Goal: Transaction & Acquisition: Purchase product/service

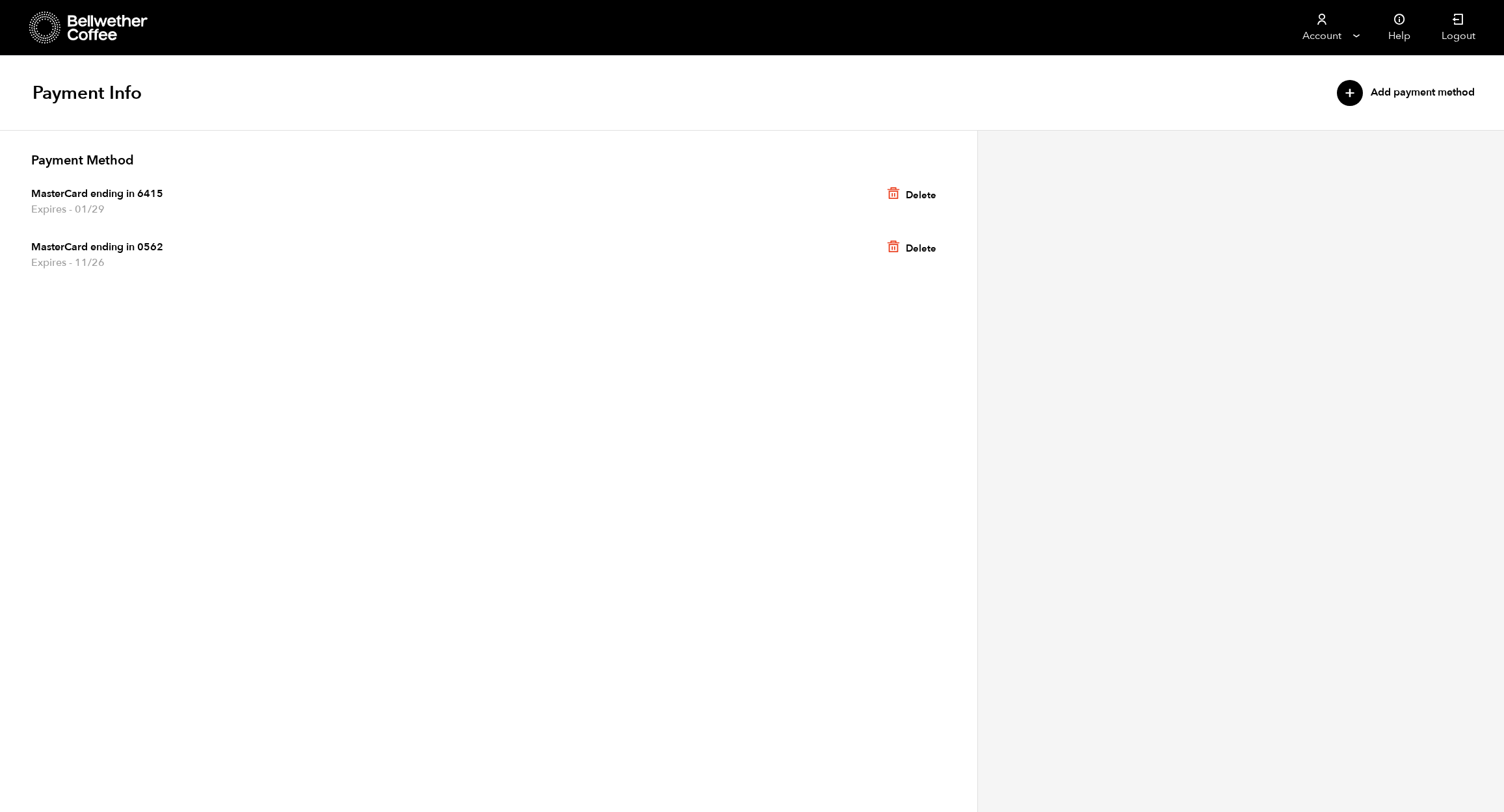
click at [87, 249] on span "MasterCard ending in 0562" at bounding box center [489, 247] width 915 height 16
drag, startPoint x: 89, startPoint y: 246, endPoint x: 201, endPoint y: 71, distance: 207.8
click at [89, 246] on span "MasterCard ending in 0562" at bounding box center [489, 247] width 915 height 16
click at [1155, 101] on div "Payment Info + Add payment method" at bounding box center [752, 93] width 1504 height 75
click at [85, 19] on icon at bounding box center [108, 27] width 81 height 26
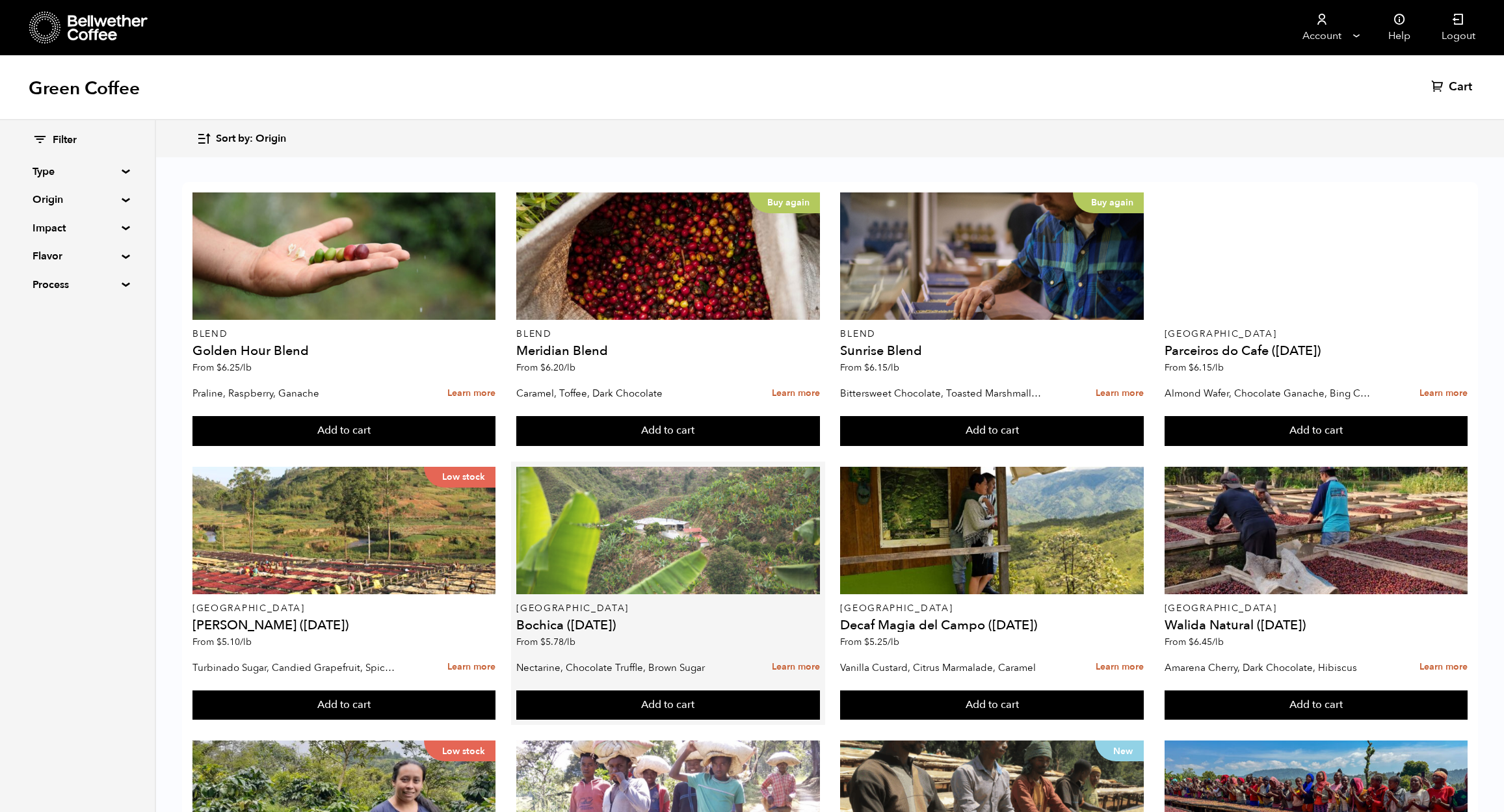
scroll to position [3, 0]
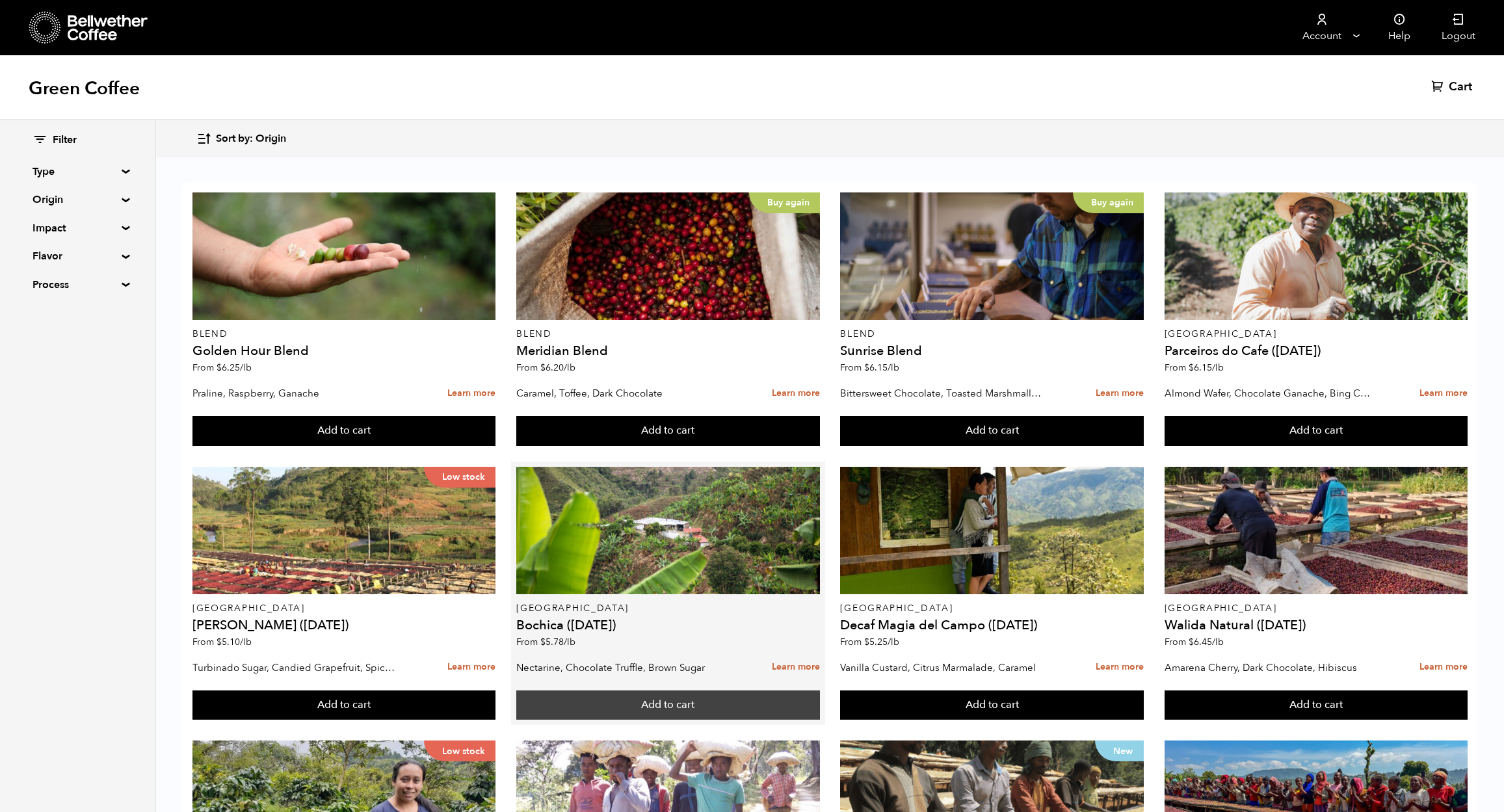
click at [496, 446] on button "Add to cart" at bounding box center [343, 431] width 303 height 30
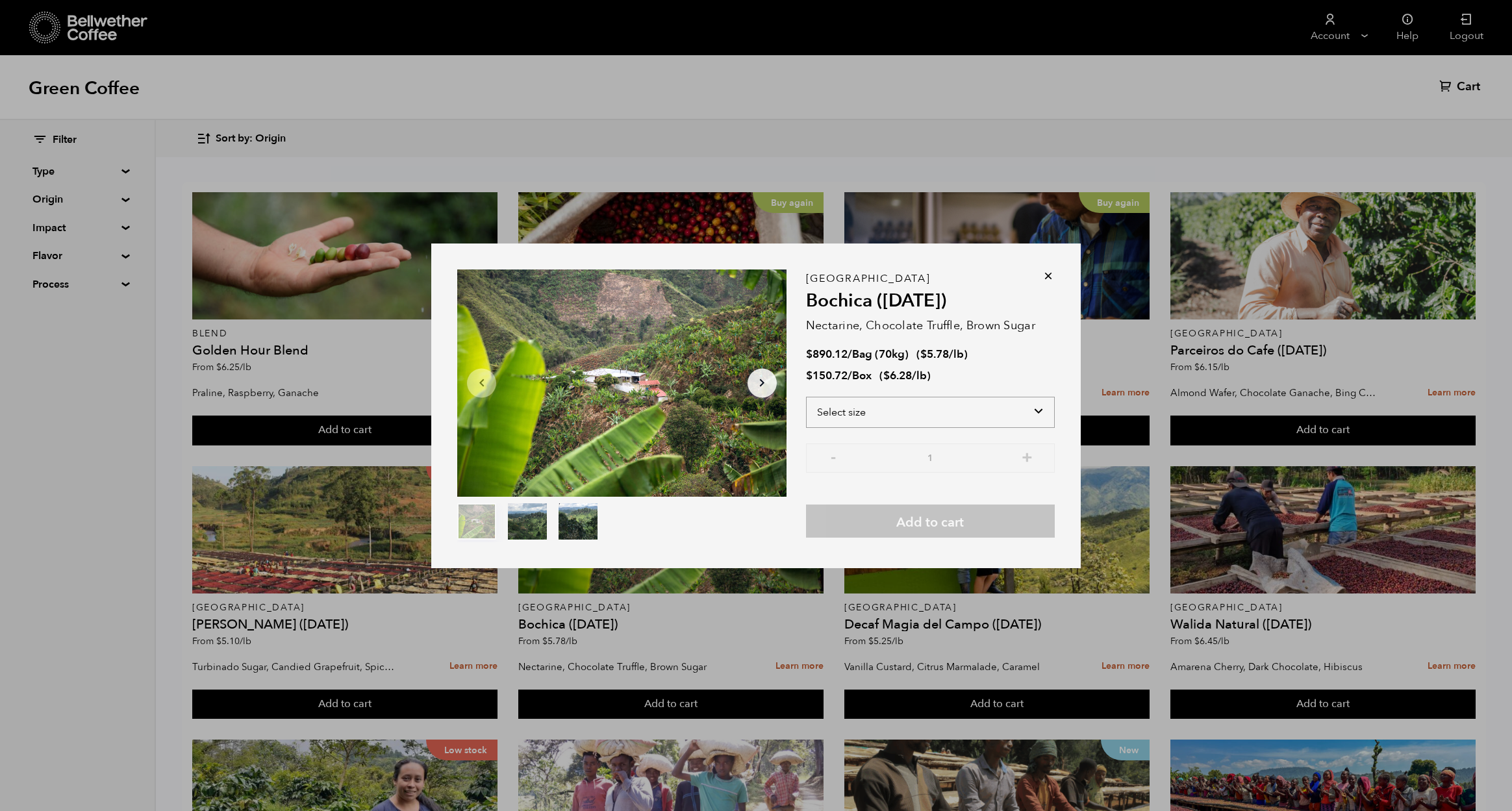
select select "bag"
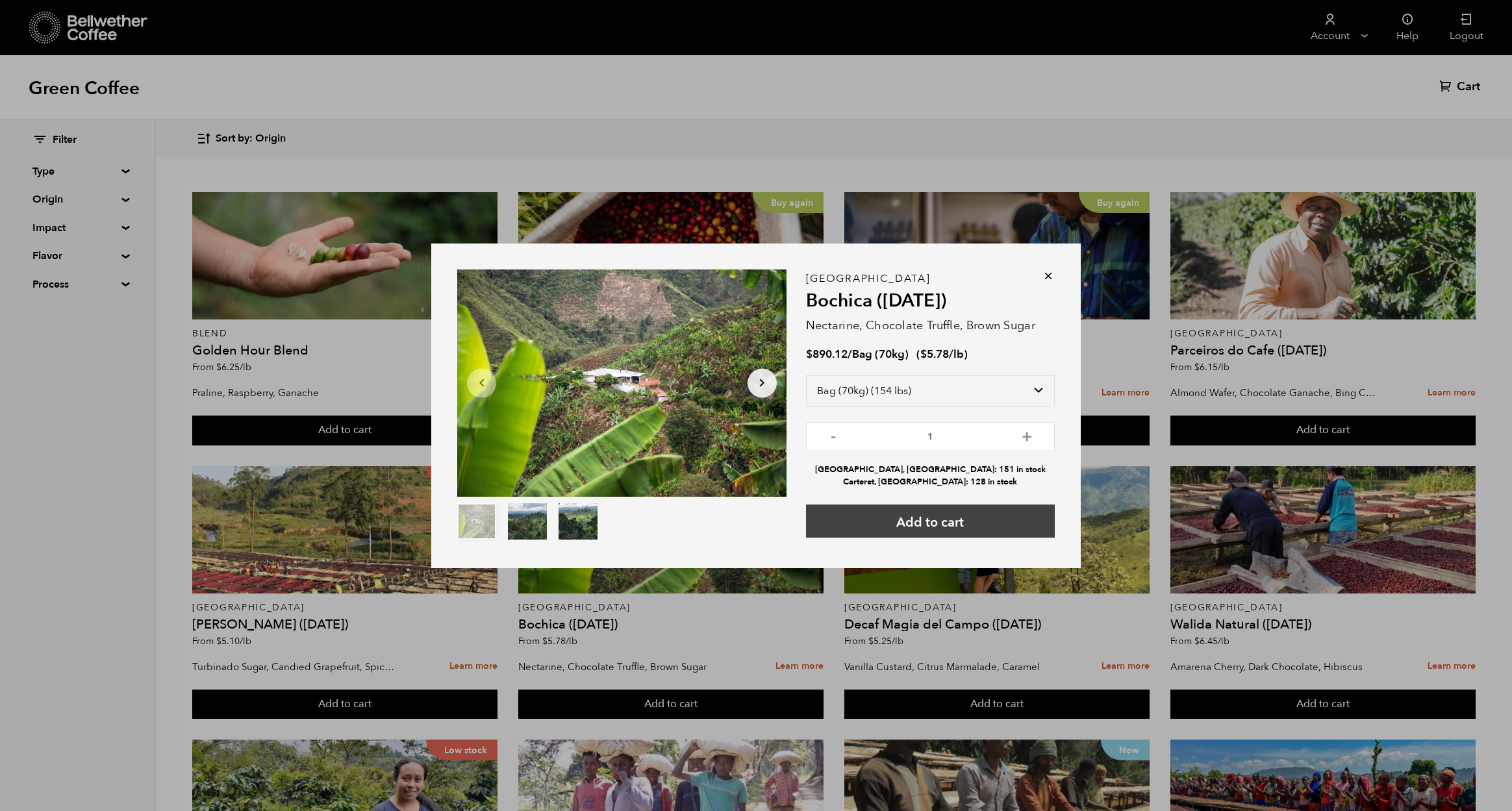
click at [966, 511] on button "Add to cart" at bounding box center [930, 521] width 248 height 33
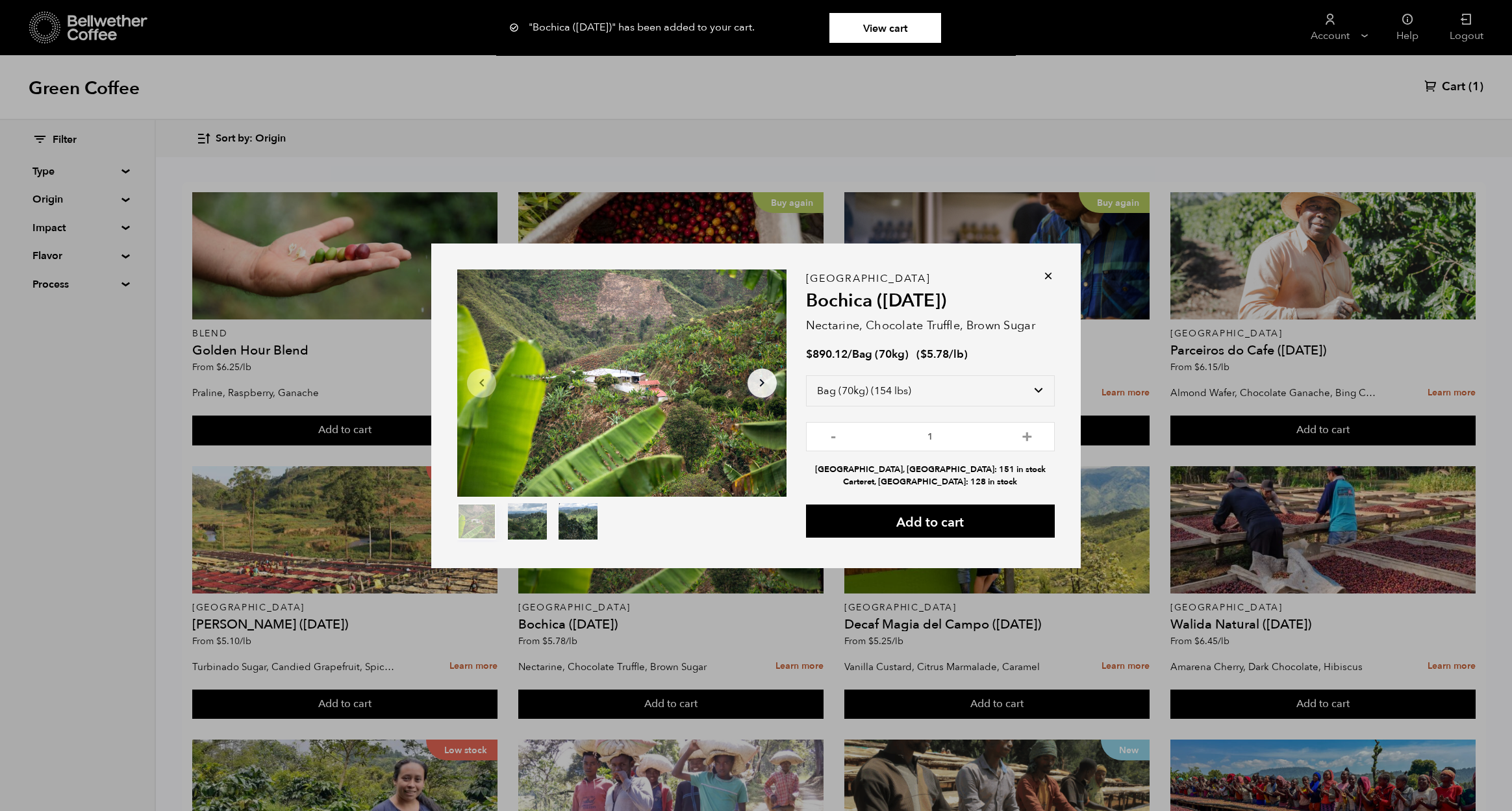
click at [1469, 85] on div "Item 1 of 3 Arrow Left Arrow Right item 0 item 1 item 2 Item 1 of 3 "Bochica (J…" at bounding box center [756, 406] width 1512 height 811
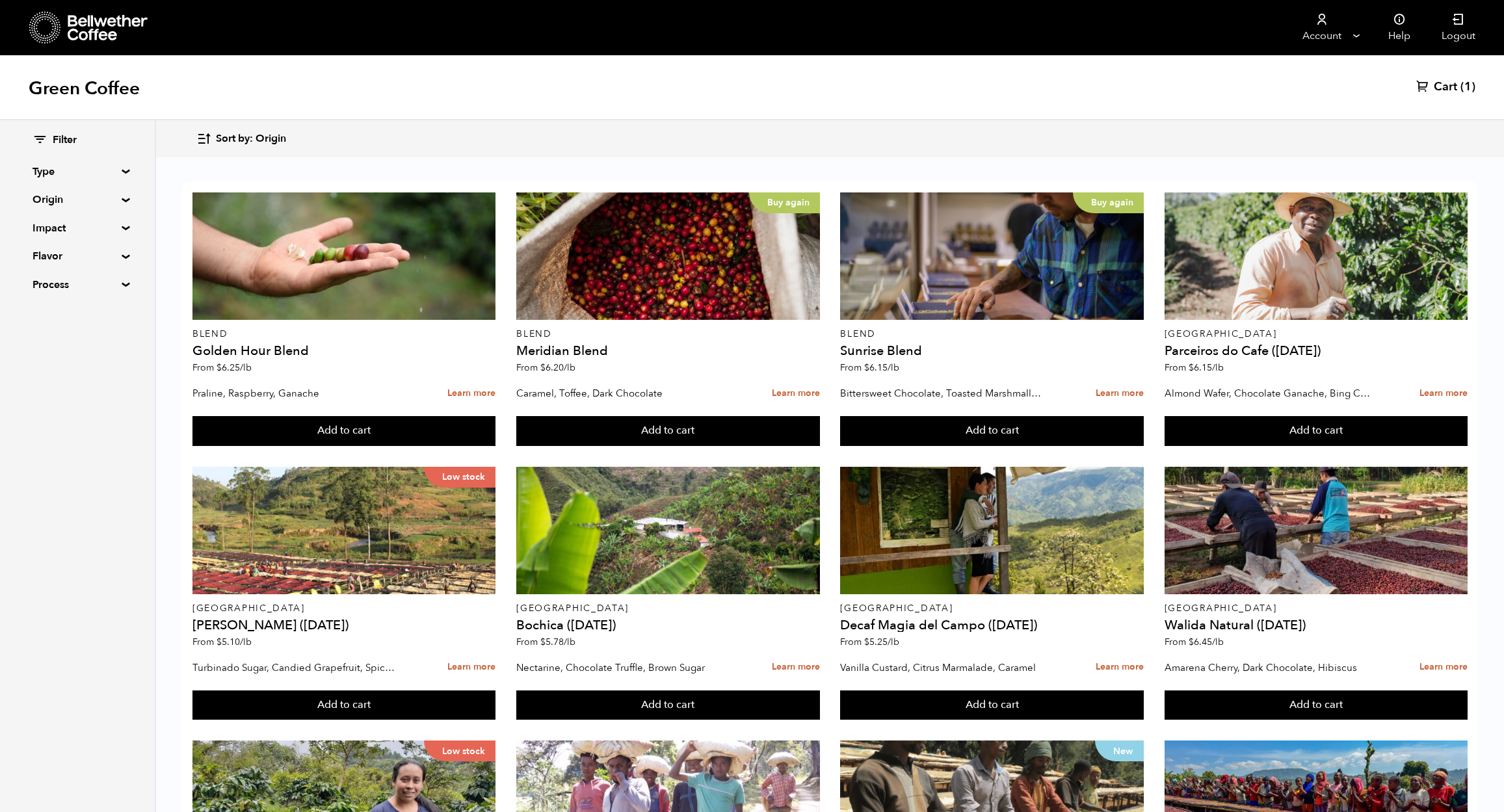
click at [1463, 87] on span "(1)" at bounding box center [1467, 87] width 15 height 16
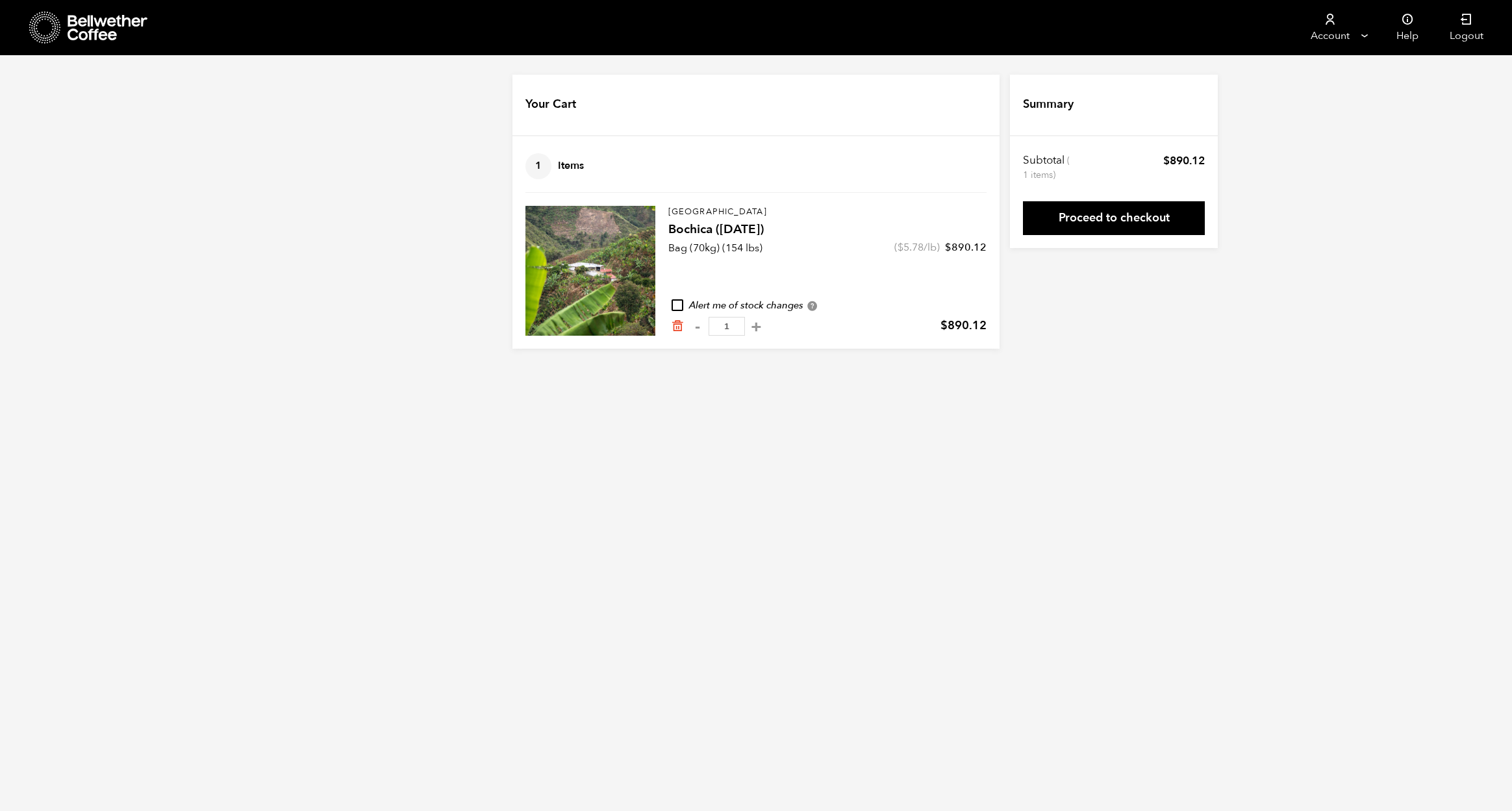
click at [1087, 224] on link "Proceed to checkout" at bounding box center [1113, 217] width 182 height 34
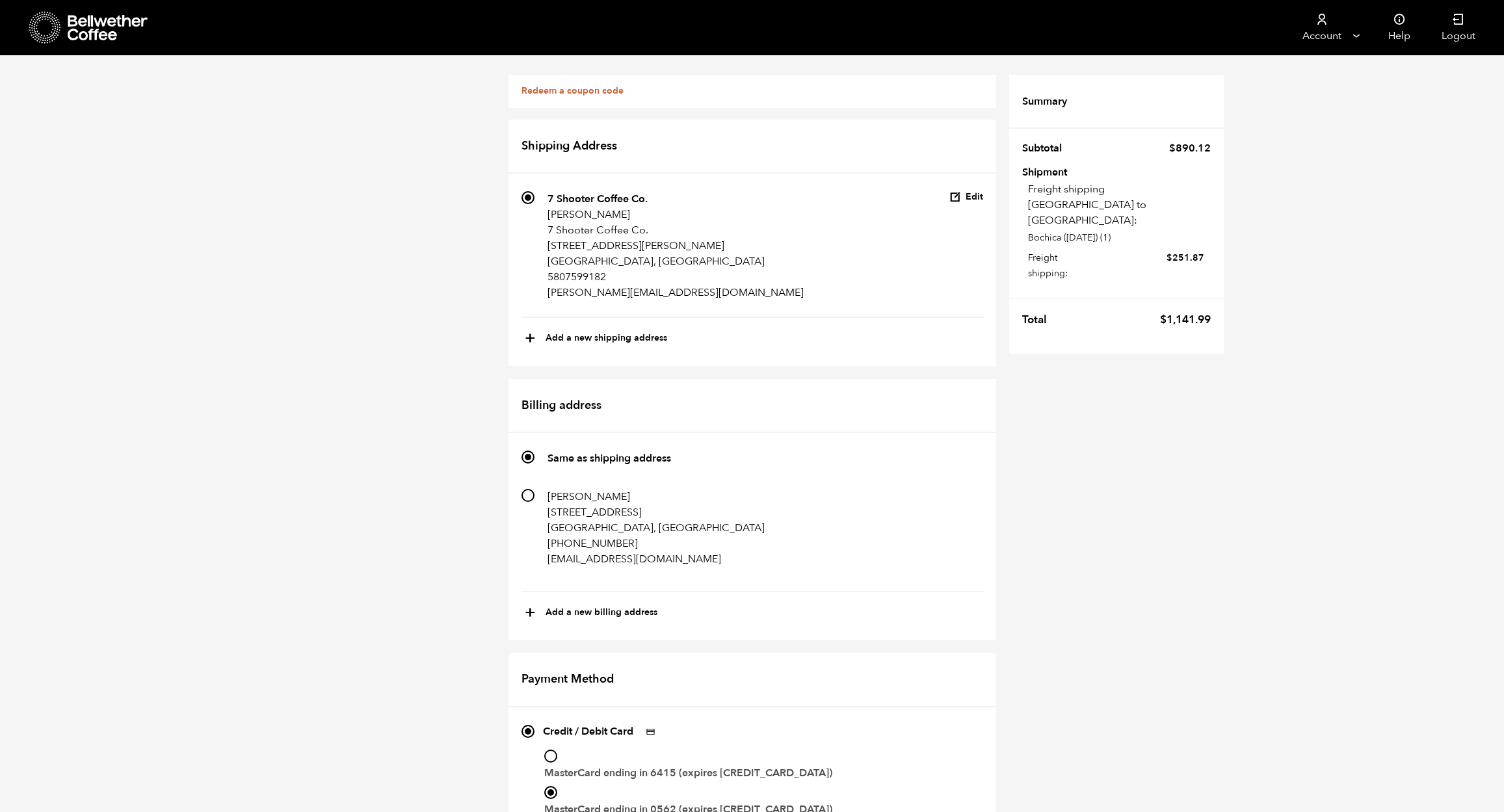
drag, startPoint x: 536, startPoint y: 511, endPoint x: 626, endPoint y: 513, distance: 90.0
click at [626, 513] on label "124 [PERSON_NAME] [STREET_ADDRESS] [PHONE_NUMBER] [EMAIL_ADDRESS][DOMAIN_NAME]" at bounding box center [643, 533] width 243 height 89
click at [534, 502] on input "124 [PERSON_NAME] [STREET_ADDRESS] [PHONE_NUMBER] [EMAIL_ADDRESS][DOMAIN_NAME]" at bounding box center [528, 496] width 13 height 13
radio input "true"
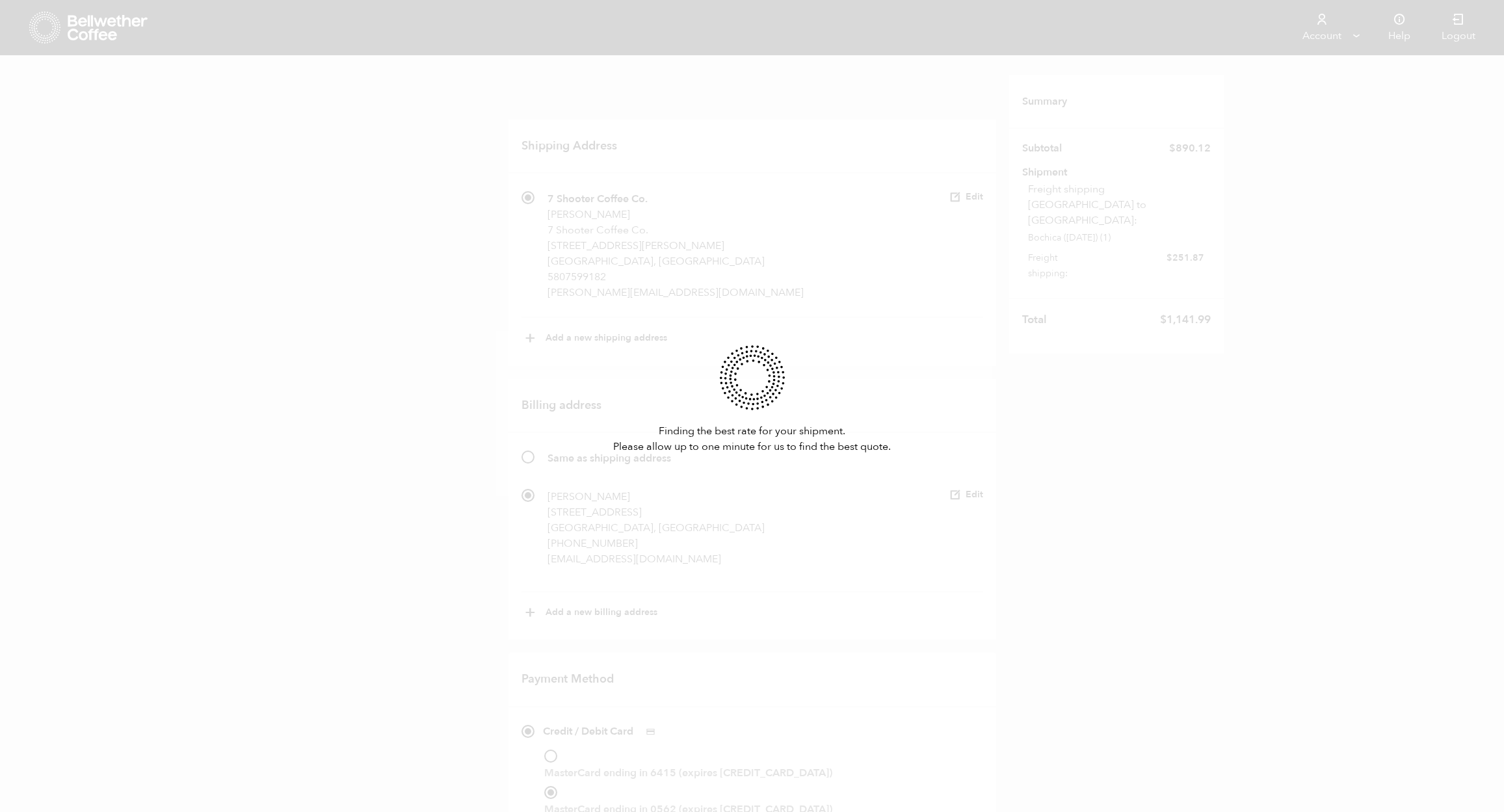
click at [575, 516] on div "Finding the best rate for your shipment. Please allow up to one minute for us t…" at bounding box center [752, 406] width 1504 height 812
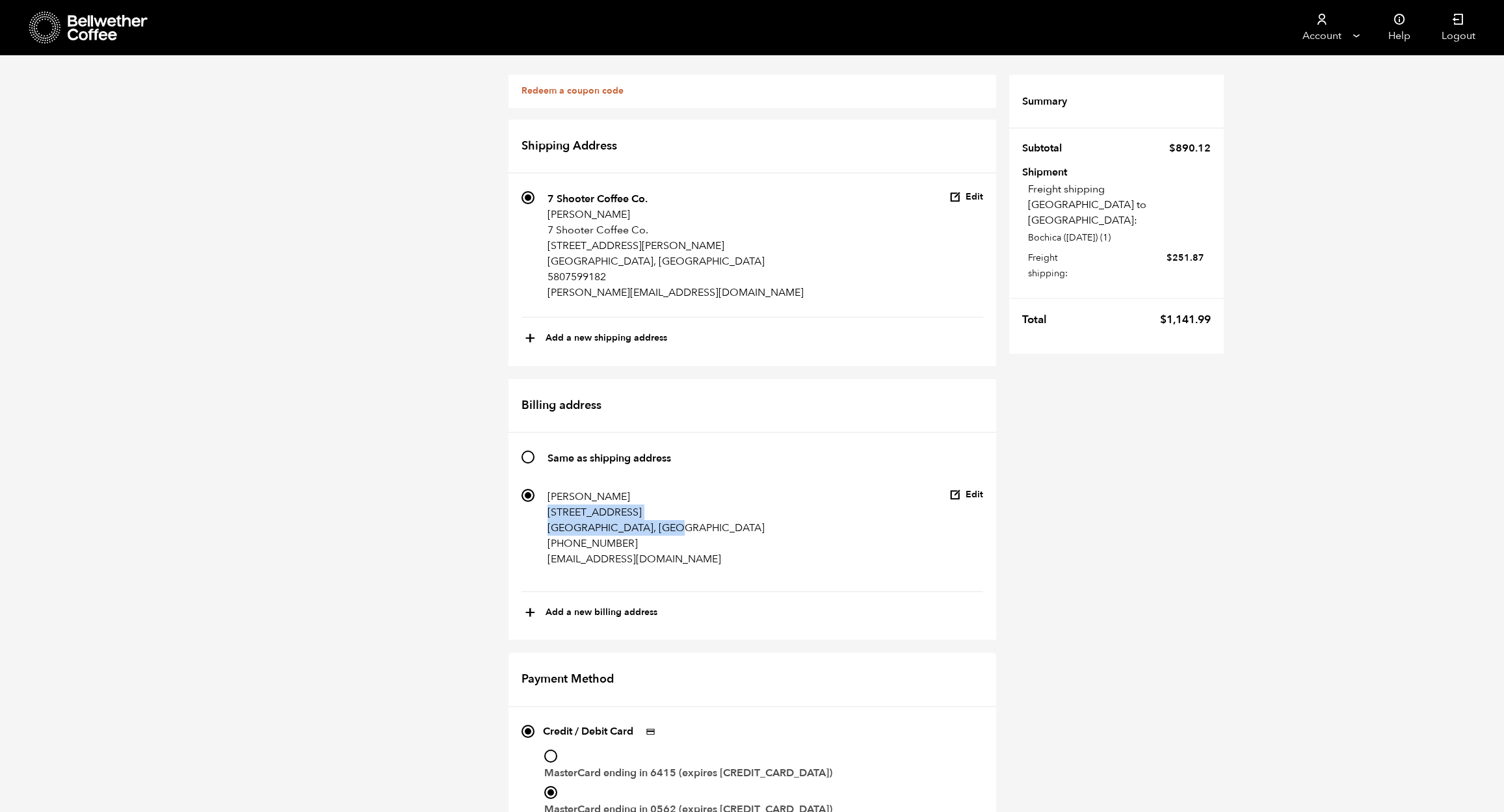
drag, startPoint x: 543, startPoint y: 509, endPoint x: 638, endPoint y: 527, distance: 96.7
click at [671, 525] on label "124 [PERSON_NAME] [STREET_ADDRESS] [PHONE_NUMBER] [EMAIL_ADDRESS][DOMAIN_NAME]" at bounding box center [643, 533] width 243 height 89
click at [534, 502] on input "124 [PERSON_NAME] [STREET_ADDRESS] [PHONE_NUMBER] [EMAIL_ADDRESS][DOMAIN_NAME]" at bounding box center [528, 496] width 13 height 13
copy address "[STREET_ADDRESS]"
click at [788, 517] on li "124 [PERSON_NAME] [STREET_ADDRESS] [PHONE_NUMBER] [EMAIL_ADDRESS][DOMAIN_NAME] …" at bounding box center [752, 540] width 462 height 103
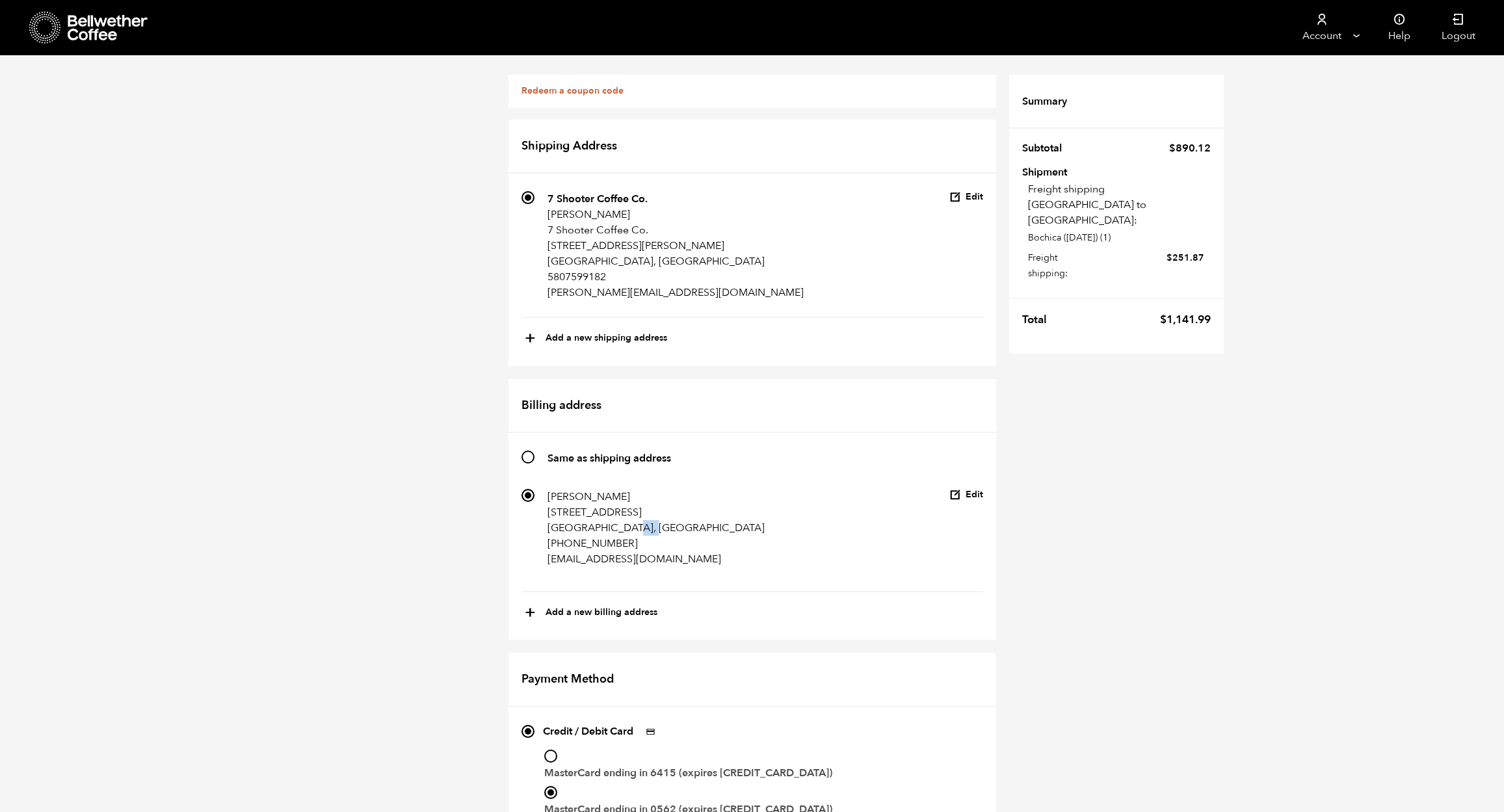
drag, startPoint x: 639, startPoint y: 526, endPoint x: 619, endPoint y: 523, distance: 20.2
click at [618, 523] on p "[GEOGRAPHIC_DATA], [GEOGRAPHIC_DATA]" at bounding box center [655, 528] width 217 height 16
click at [534, 502] on input "124 [PERSON_NAME] [STREET_ADDRESS] [PHONE_NUMBER] [EMAIL_ADDRESS][DOMAIN_NAME]" at bounding box center [528, 496] width 13 height 13
click at [619, 523] on p "[GEOGRAPHIC_DATA], [GEOGRAPHIC_DATA]" at bounding box center [655, 528] width 217 height 16
click at [534, 502] on input "124 [PERSON_NAME] [STREET_ADDRESS] [PHONE_NUMBER] [EMAIL_ADDRESS][DOMAIN_NAME]" at bounding box center [528, 496] width 13 height 13
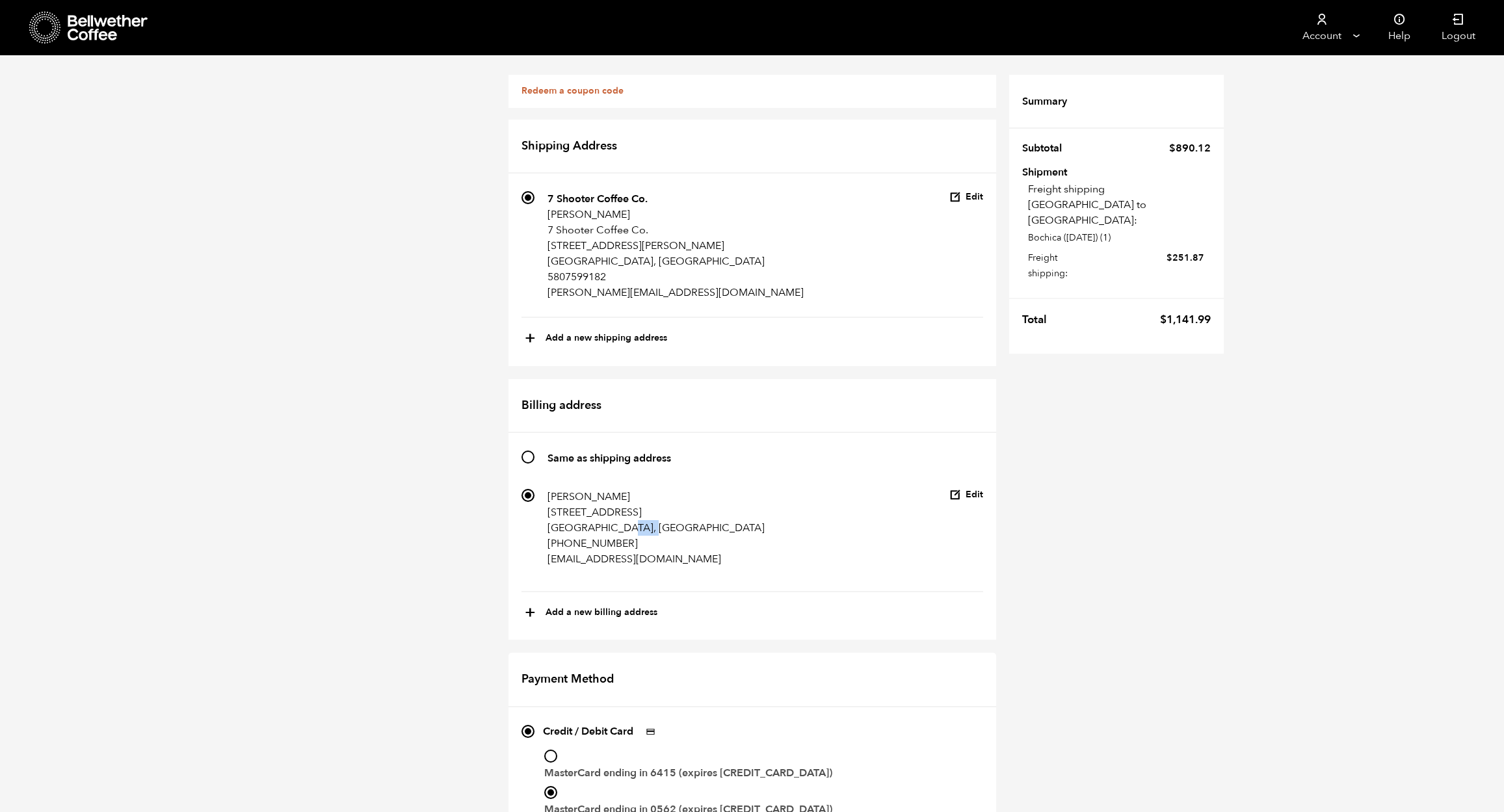
drag, startPoint x: 639, startPoint y: 523, endPoint x: 615, endPoint y: 522, distance: 24.0
click at [613, 522] on p "[GEOGRAPHIC_DATA], [GEOGRAPHIC_DATA]" at bounding box center [655, 528] width 217 height 16
click at [534, 502] on input "124 [PERSON_NAME] [STREET_ADDRESS] [PHONE_NUMBER] [EMAIL_ADDRESS][DOMAIN_NAME]" at bounding box center [528, 496] width 13 height 13
copy p "74872"
